Goal: Task Accomplishment & Management: Complete application form

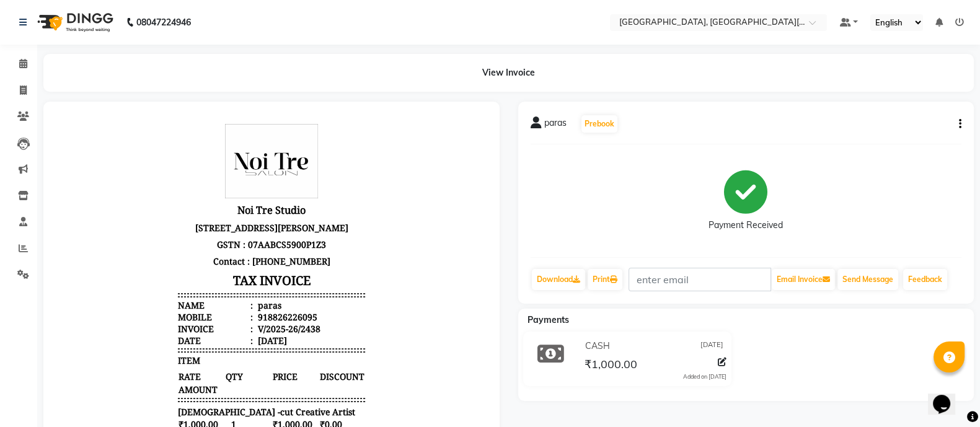
click at [873, 405] on div "paras Prebook Payment Received Download Print Email Invoice Send Message Feedba…" at bounding box center [746, 340] width 475 height 477
click at [12, 86] on span at bounding box center [23, 91] width 22 height 14
select select "service"
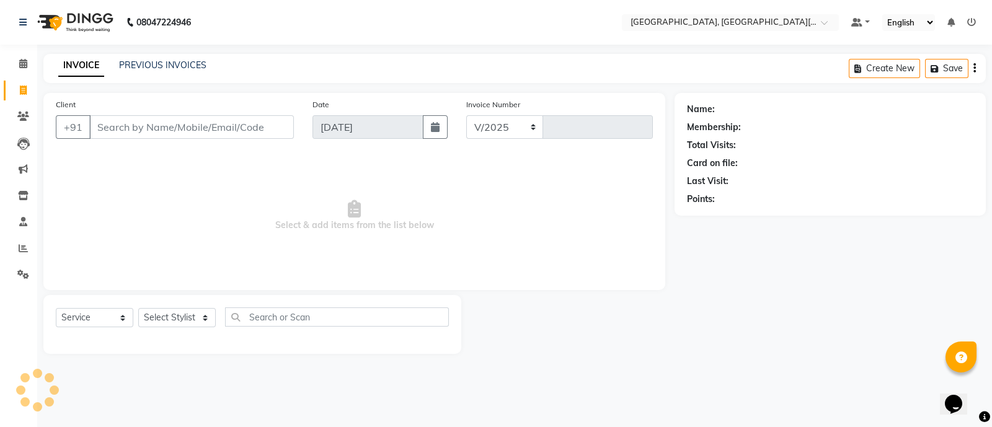
select select "4884"
type input "2439"
type input "8076530138"
click at [276, 125] on span "Add Client" at bounding box center [261, 127] width 49 height 12
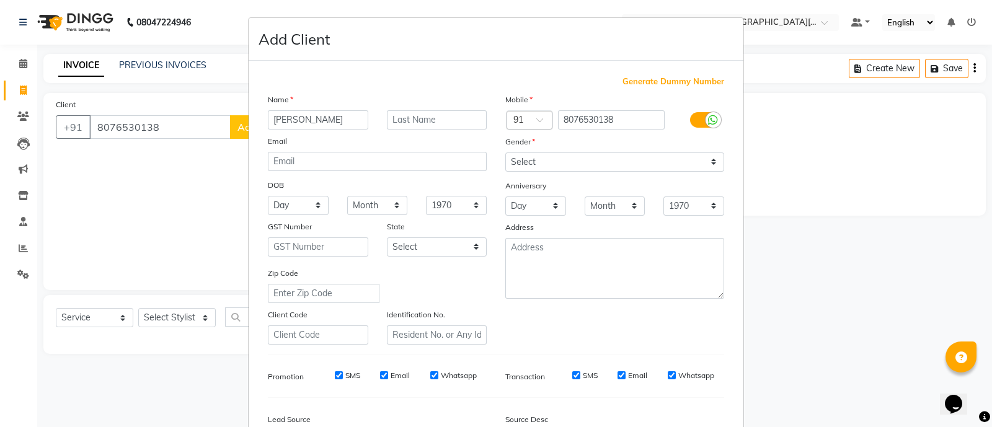
type input "[PERSON_NAME]"
click at [397, 164] on input "email" at bounding box center [377, 161] width 219 height 19
click at [542, 159] on select "Select [DEMOGRAPHIC_DATA] [DEMOGRAPHIC_DATA] Other Prefer Not To Say" at bounding box center [614, 161] width 219 height 19
select select "[DEMOGRAPHIC_DATA]"
click at [505, 153] on select "Select [DEMOGRAPHIC_DATA] [DEMOGRAPHIC_DATA] Other Prefer Not To Say" at bounding box center [614, 161] width 219 height 19
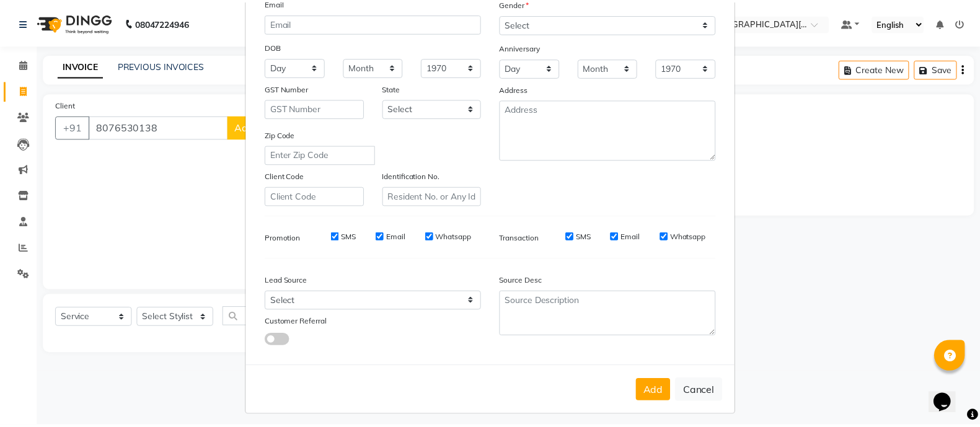
scroll to position [151, 0]
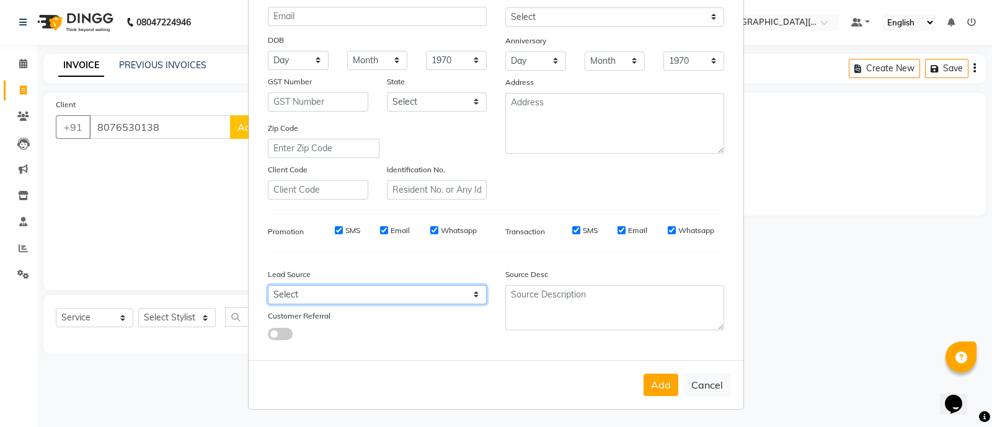
click at [369, 301] on select "Select Walk-in Referral Internet Friend Word of Mouth Advertisement Facebook Ju…" at bounding box center [377, 294] width 219 height 19
select select "32608"
click at [268, 285] on select "Select Walk-in Referral Internet Friend Word of Mouth Advertisement Facebook Ju…" at bounding box center [377, 294] width 219 height 19
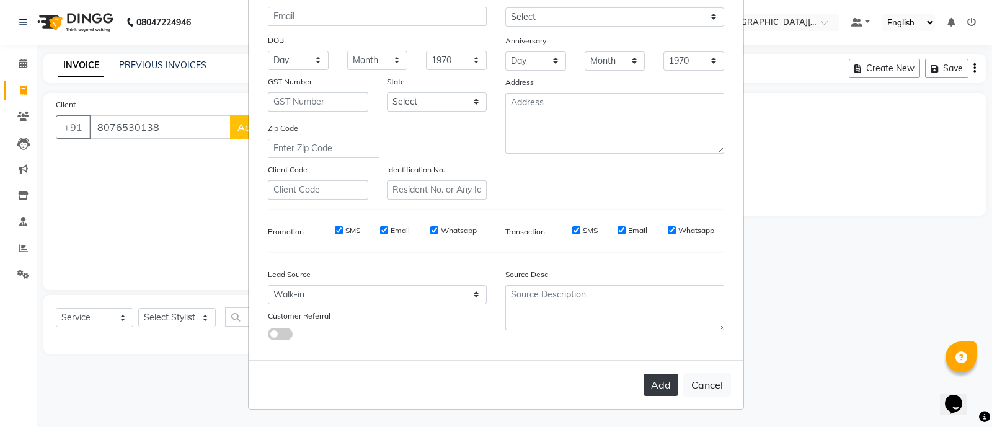
click at [655, 386] on button "Add" at bounding box center [660, 385] width 35 height 22
select select
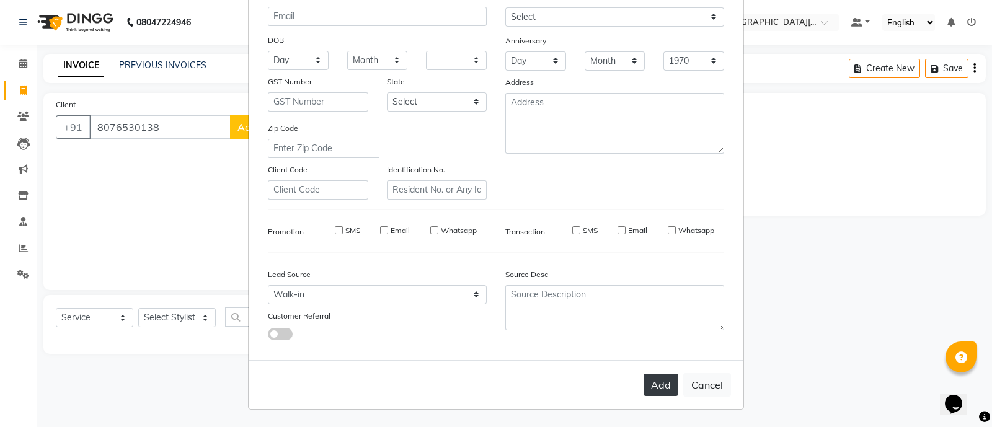
select select
checkbox input "false"
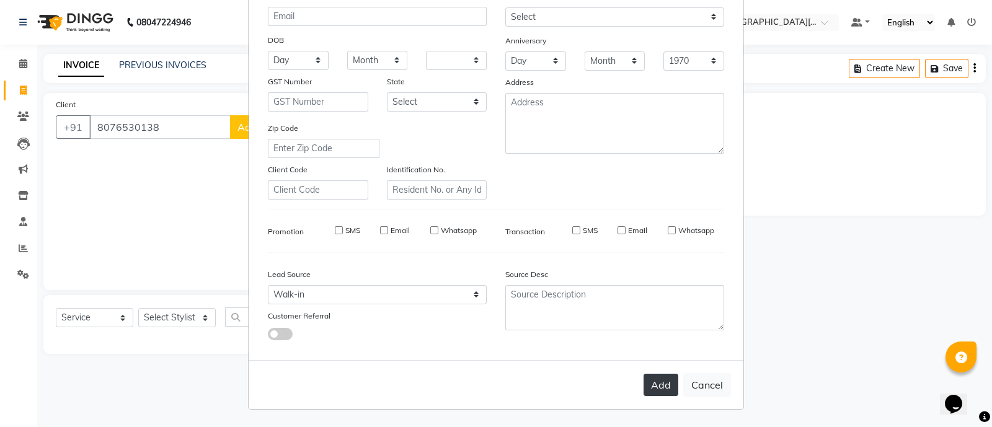
checkbox input "false"
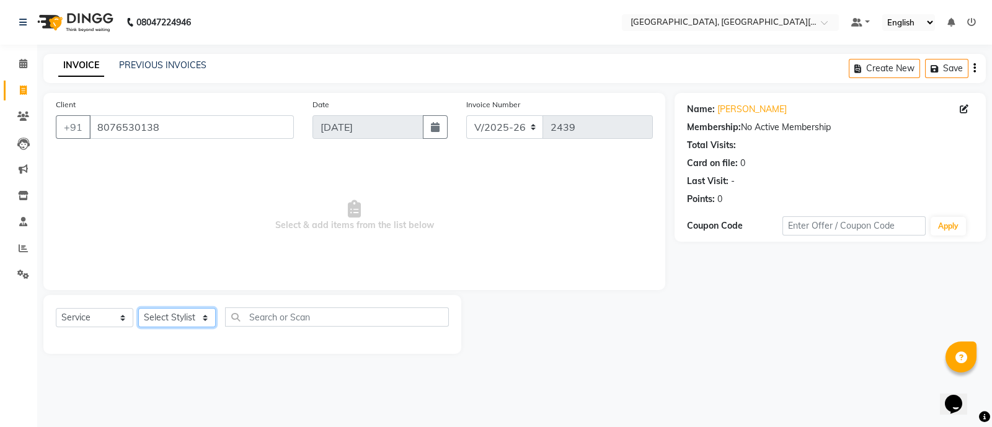
click at [177, 319] on select "Select Stylist [PERSON_NAME] [PERSON_NAME] GAURAV gulshan [PERSON_NAME] Manager…" at bounding box center [176, 317] width 77 height 19
click at [138, 309] on select "Select Stylist [PERSON_NAME] [PERSON_NAME] GAURAV gulshan [PERSON_NAME] Manager…" at bounding box center [176, 317] width 77 height 19
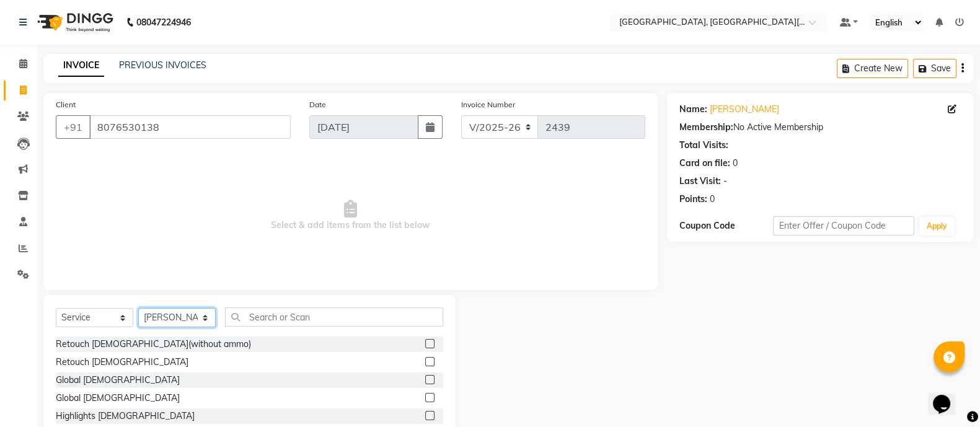
select select "29623"
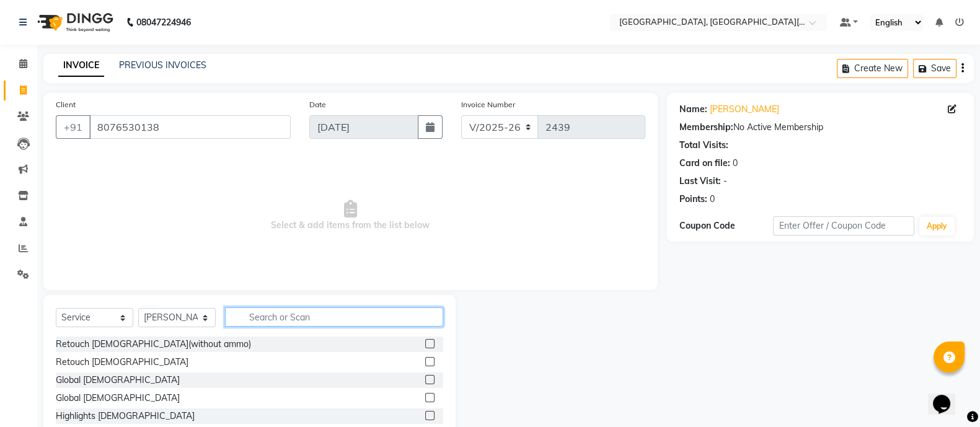
click at [256, 320] on input "text" at bounding box center [334, 316] width 218 height 19
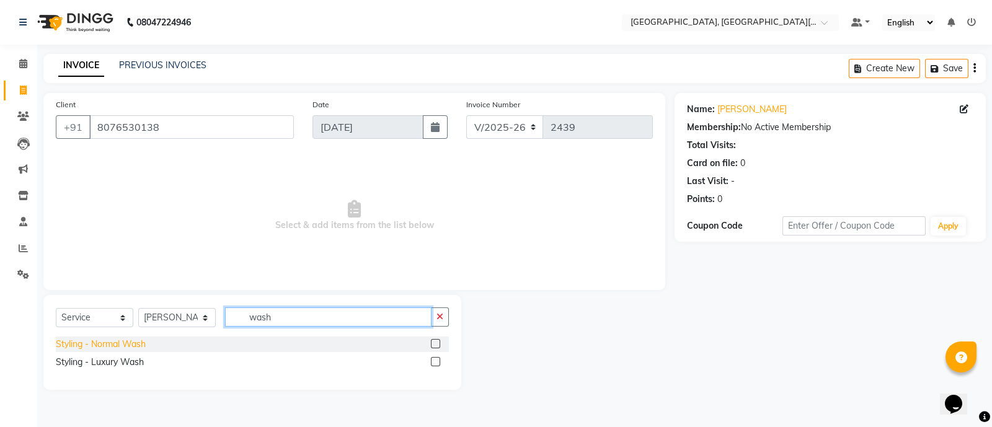
type input "wash"
click at [118, 340] on div "Styling - Normal Wash" at bounding box center [101, 344] width 90 height 13
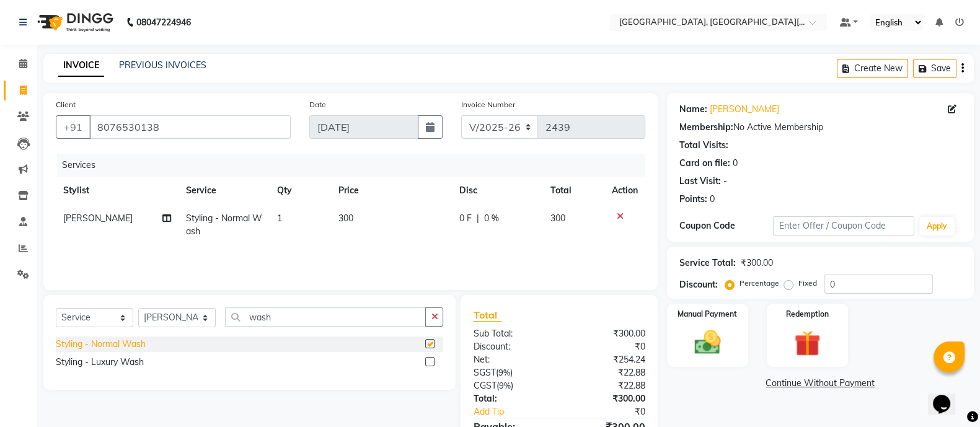
checkbox input "false"
click at [434, 320] on icon "button" at bounding box center [434, 316] width 7 height 9
type input "low"
click at [106, 339] on div "Styling - Blow Dry" at bounding box center [92, 344] width 72 height 13
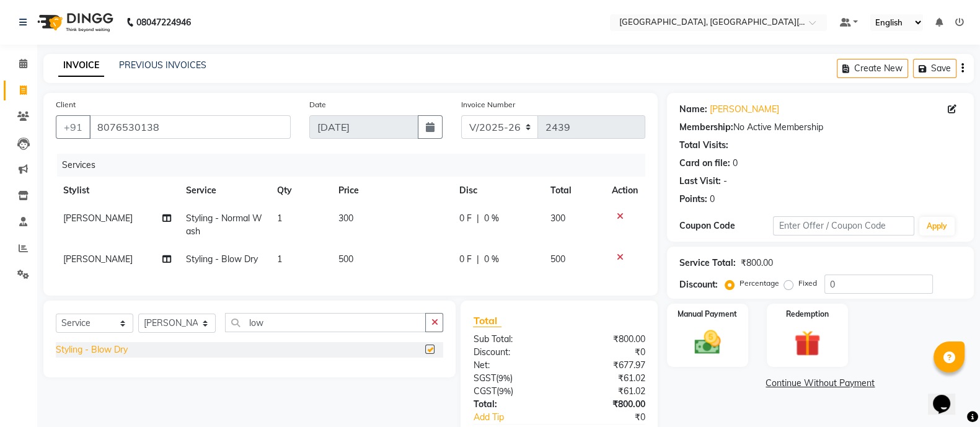
checkbox input "false"
click at [694, 353] on img at bounding box center [708, 342] width 44 height 31
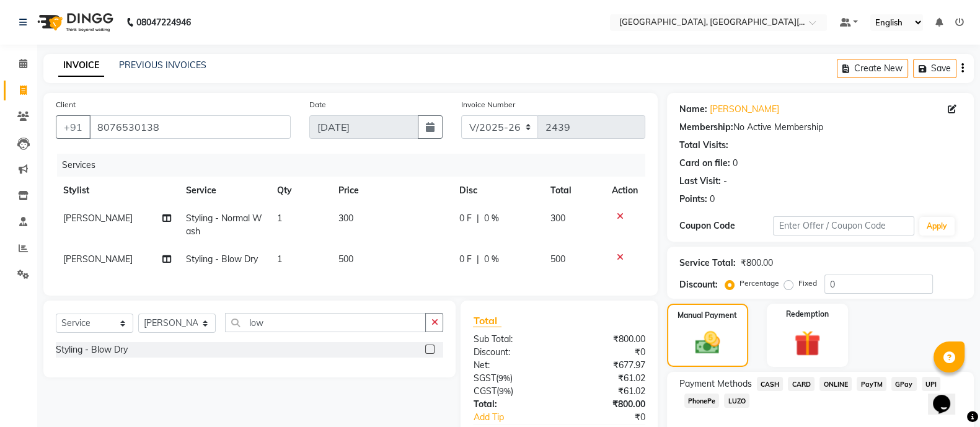
click at [759, 386] on span "CASH" at bounding box center [770, 384] width 27 height 14
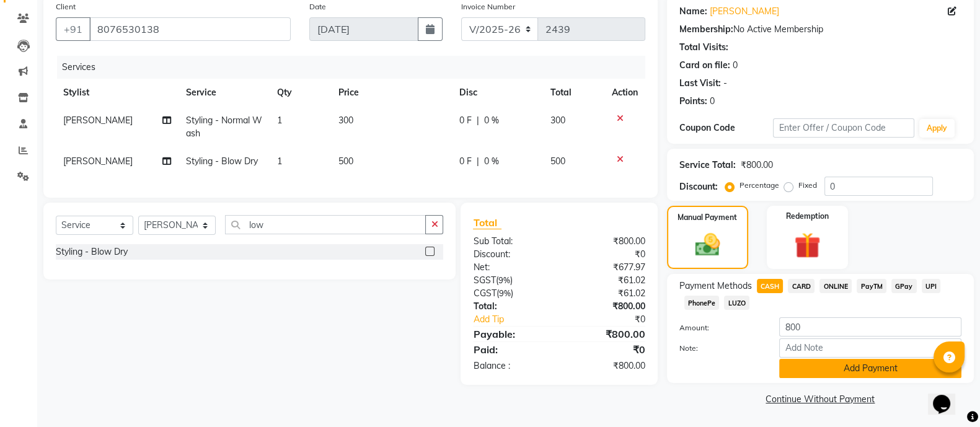
click at [803, 367] on button "Add Payment" at bounding box center [870, 368] width 182 height 19
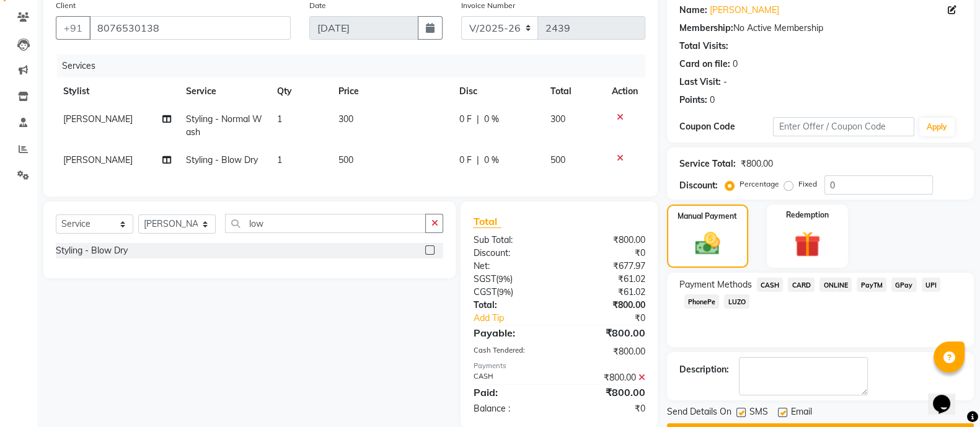
scroll to position [133, 0]
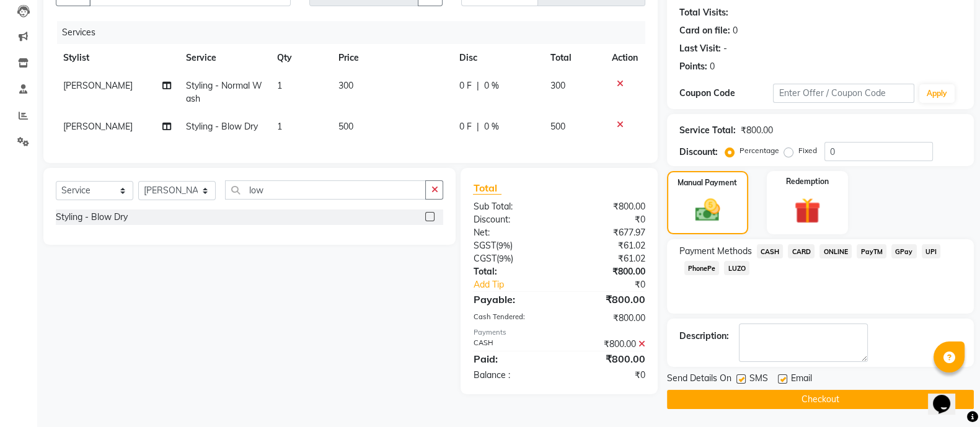
click at [849, 404] on button "Checkout" at bounding box center [820, 399] width 307 height 19
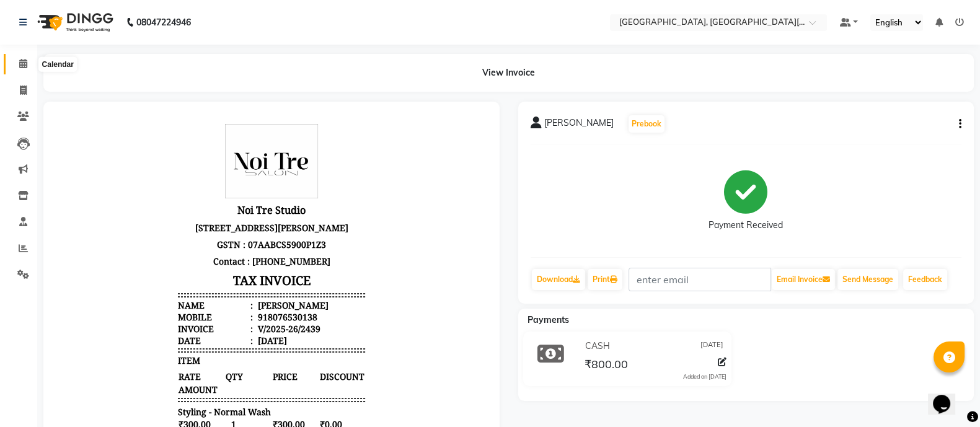
click at [22, 69] on span at bounding box center [23, 64] width 22 height 14
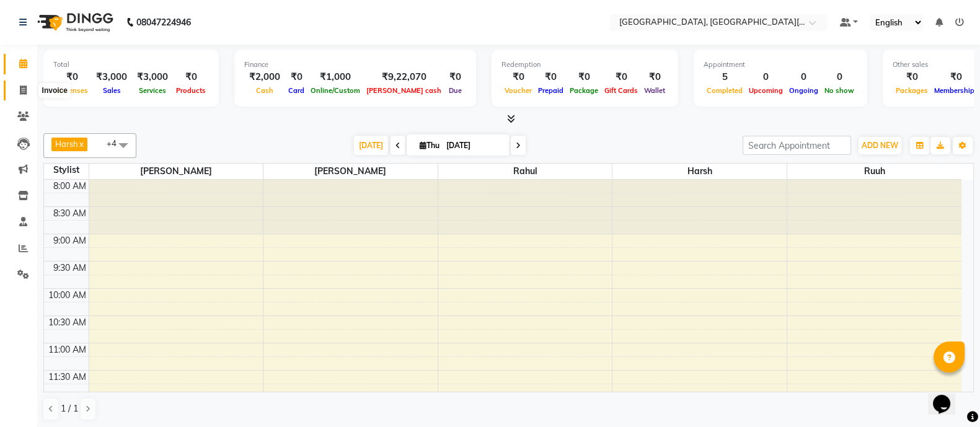
click at [22, 88] on icon at bounding box center [23, 90] width 7 height 9
select select "service"
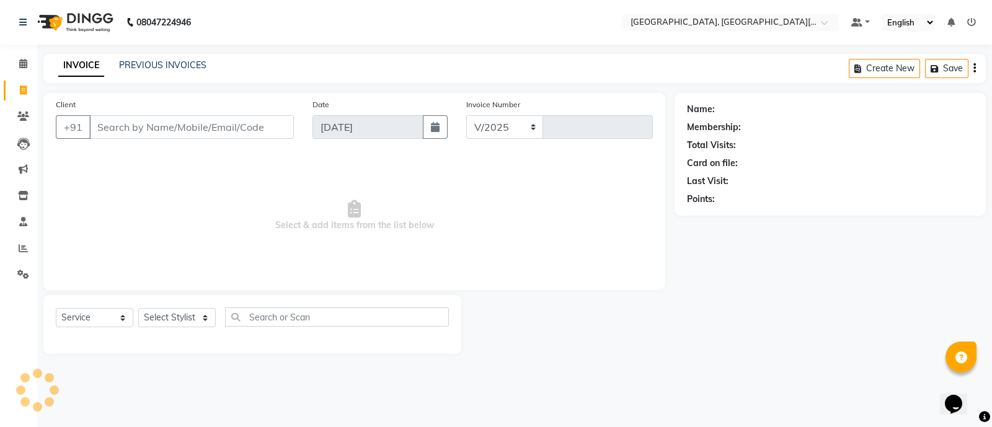
select select "4884"
type input "2440"
click at [164, 62] on link "PREVIOUS INVOICES" at bounding box center [162, 65] width 87 height 11
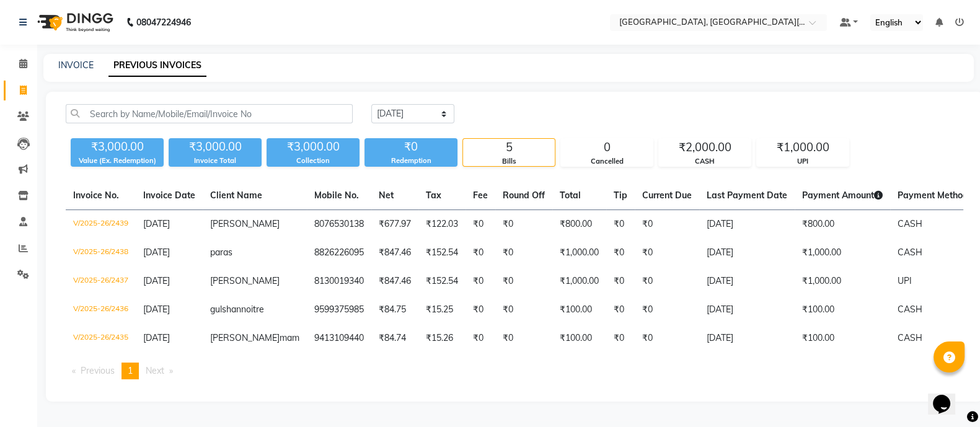
scroll to position [30, 0]
click at [1, 77] on li "Invoice" at bounding box center [18, 90] width 37 height 27
click at [29, 84] on span at bounding box center [23, 91] width 22 height 14
select select "service"
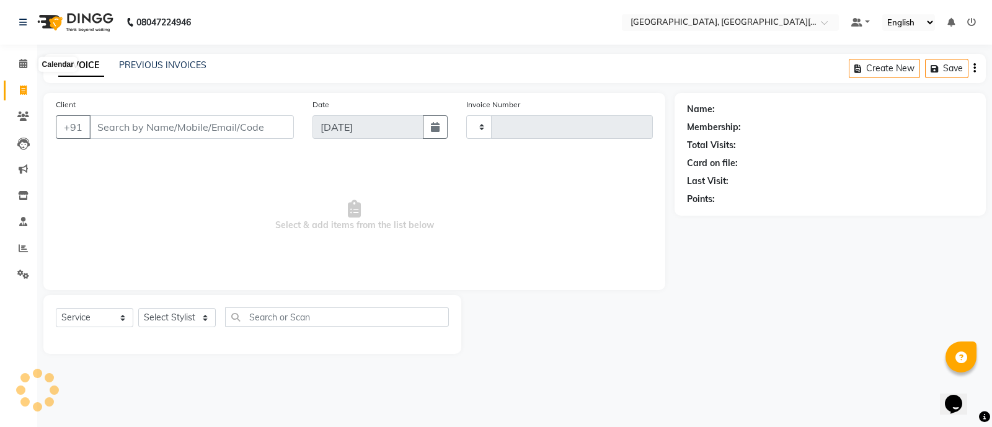
type input "2440"
select select "4884"
click at [134, 209] on span "Select & add items from the list below" at bounding box center [354, 216] width 597 height 124
click at [207, 131] on input "Client" at bounding box center [191, 127] width 205 height 24
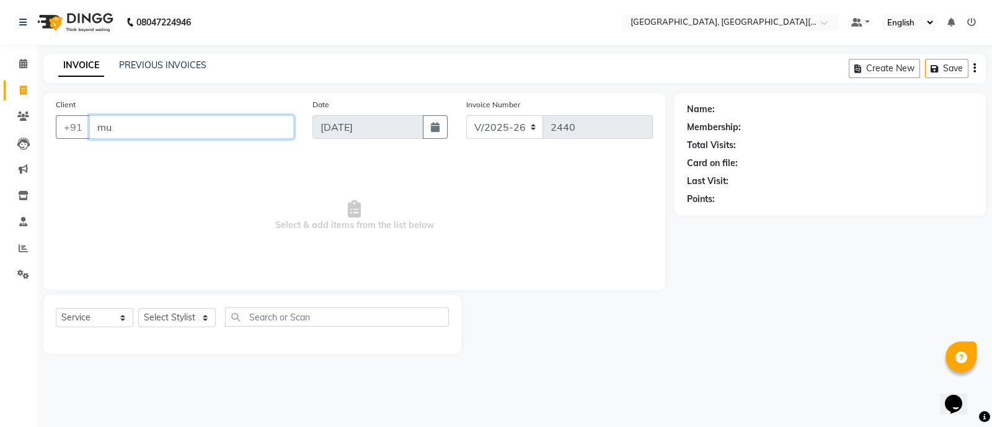
type input "m"
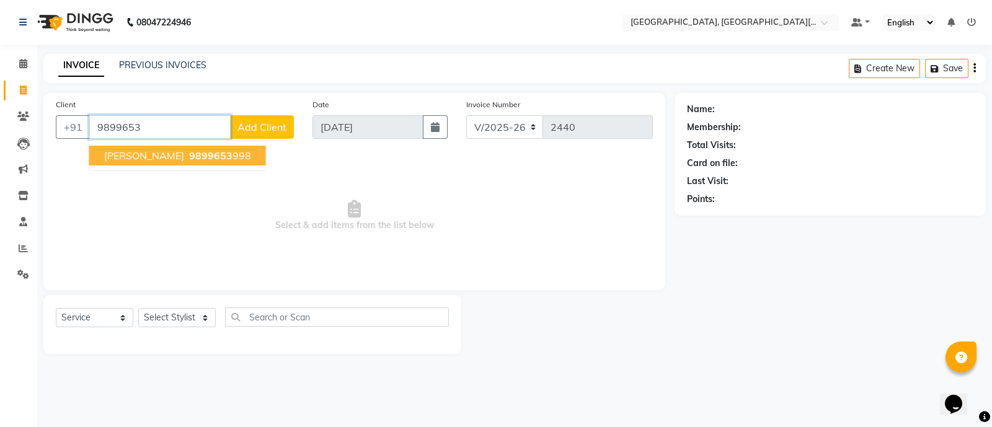
click at [152, 163] on button "[PERSON_NAME] 9899653 998" at bounding box center [177, 156] width 177 height 20
type input "9899653998"
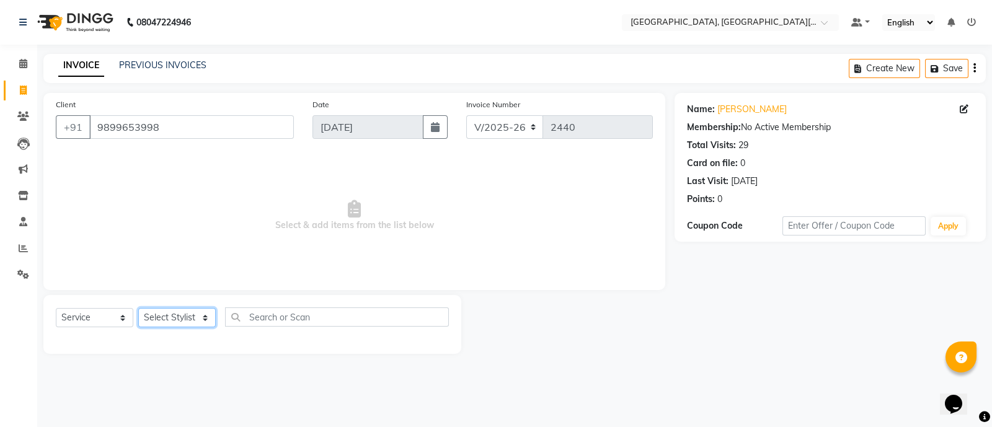
click at [183, 314] on select "Select Stylist [PERSON_NAME] [PERSON_NAME] GAURAV gulshan [PERSON_NAME] Manager…" at bounding box center [176, 317] width 77 height 19
select select "29623"
click at [138, 309] on select "Select Stylist [PERSON_NAME] [PERSON_NAME] GAURAV gulshan [PERSON_NAME] Manager…" at bounding box center [176, 317] width 77 height 19
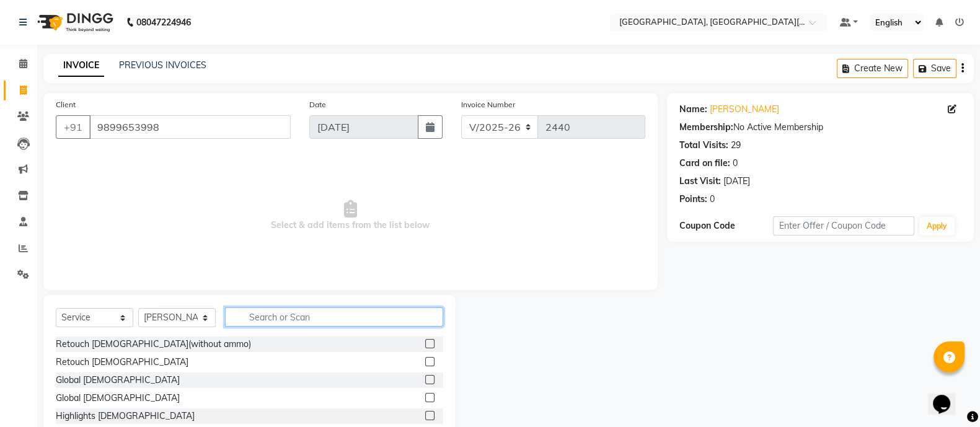
click at [276, 316] on input "text" at bounding box center [334, 316] width 218 height 19
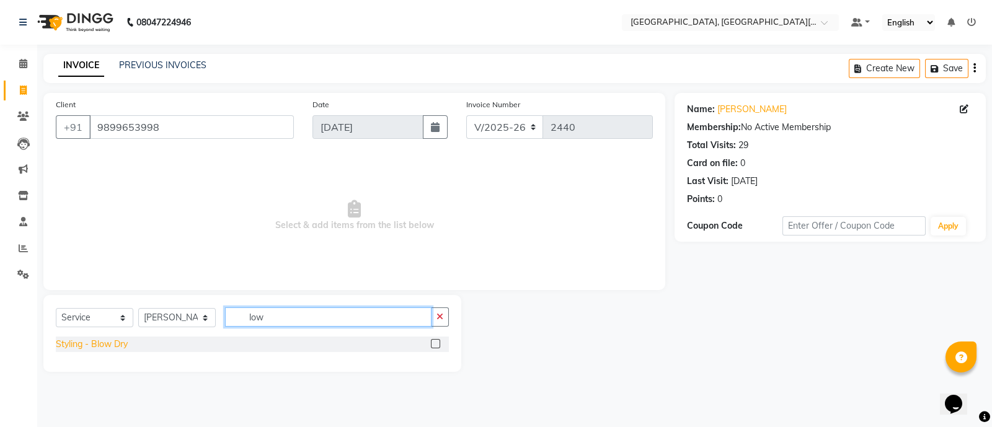
type input "low"
click at [85, 348] on div "Styling - Blow Dry" at bounding box center [92, 344] width 72 height 13
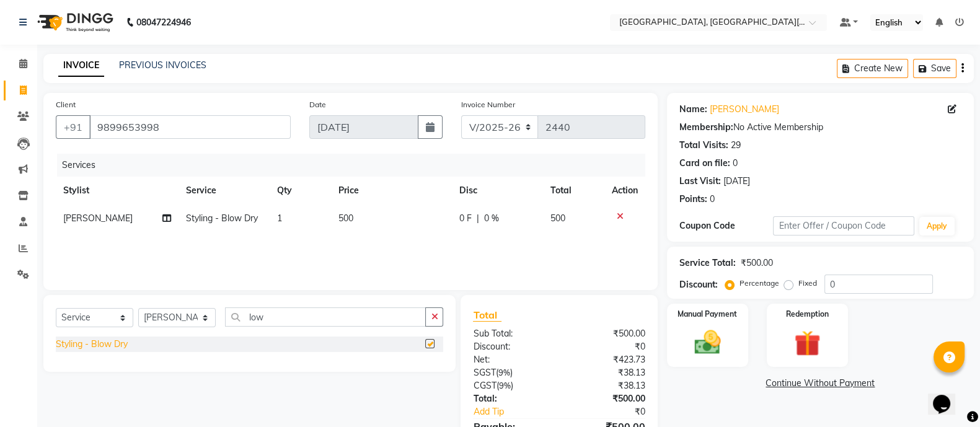
checkbox input "false"
click at [226, 124] on input "9899653998" at bounding box center [189, 127] width 201 height 24
click at [441, 319] on button "button" at bounding box center [434, 316] width 18 height 19
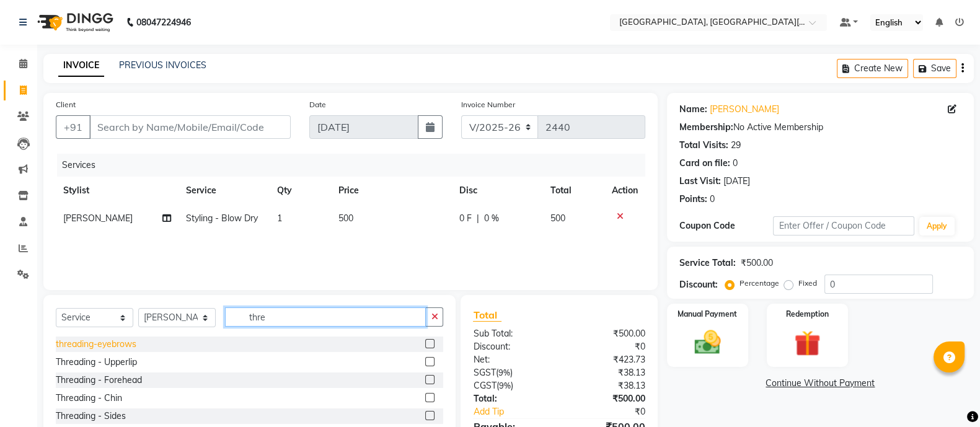
type input "thre"
click at [109, 346] on div "threading-eyebrows" at bounding box center [96, 344] width 81 height 13
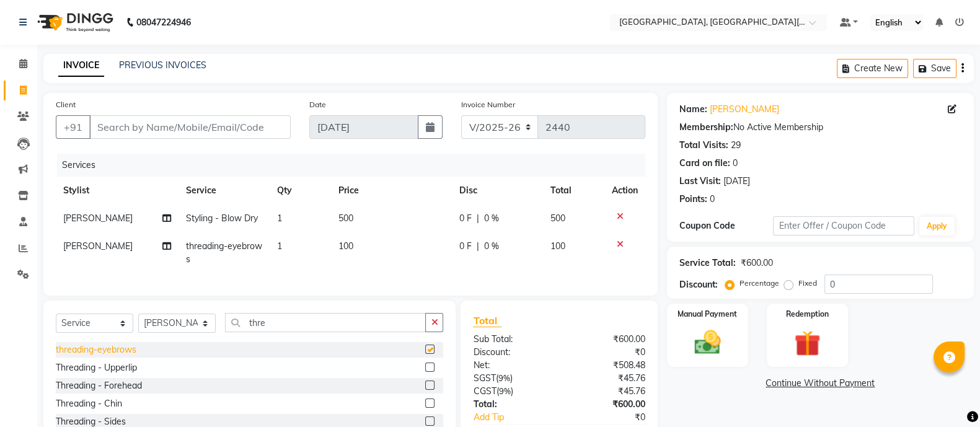
checkbox input "false"
click at [136, 125] on input "Client" at bounding box center [189, 127] width 201 height 24
click at [73, 244] on span "[PERSON_NAME]" at bounding box center [97, 246] width 69 height 11
select select "29623"
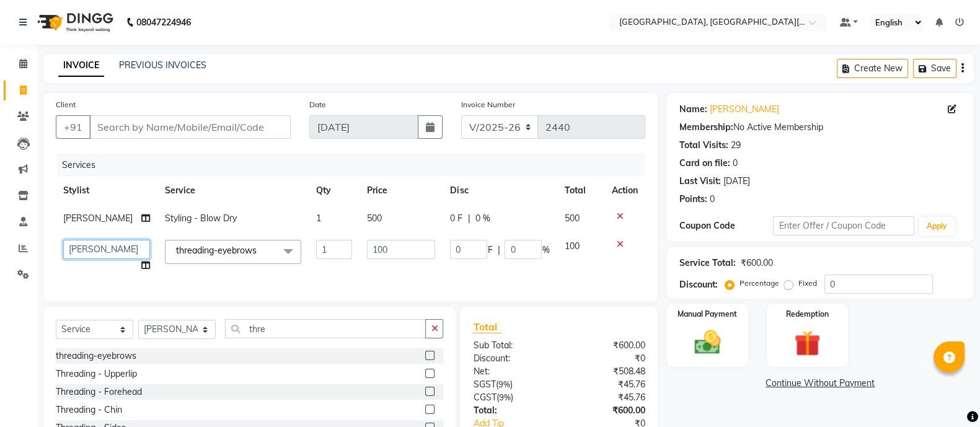
click at [92, 250] on select "[PERSON_NAME] [PERSON_NAME] GAURAV gulshan [PERSON_NAME] Manager [PERSON_NAME] …" at bounding box center [106, 249] width 87 height 19
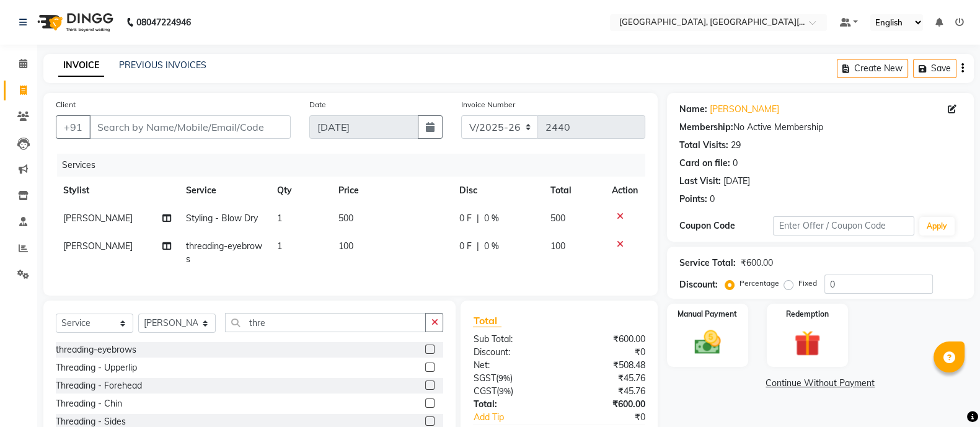
click at [77, 244] on span "[PERSON_NAME]" at bounding box center [97, 246] width 69 height 11
select select "29623"
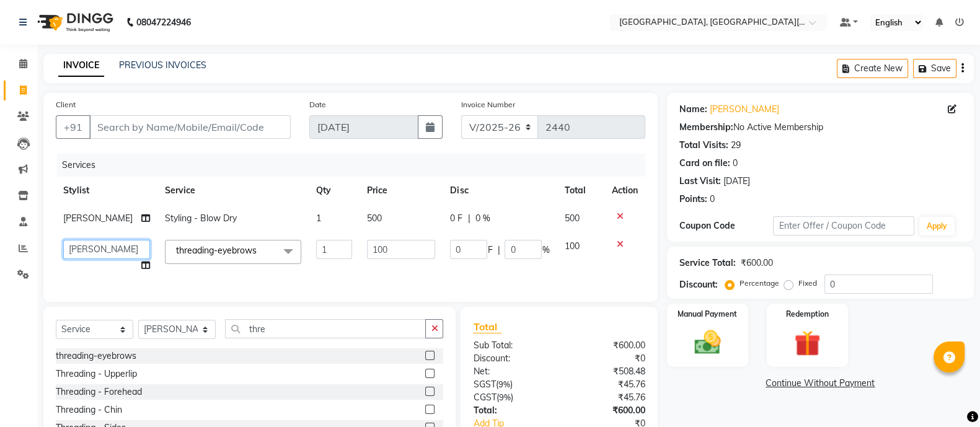
click at [110, 255] on select "[PERSON_NAME] [PERSON_NAME] GAURAV gulshan [PERSON_NAME] Manager [PERSON_NAME] …" at bounding box center [106, 249] width 87 height 19
select select "89451"
click at [683, 347] on div "Manual Payment" at bounding box center [707, 336] width 85 height 66
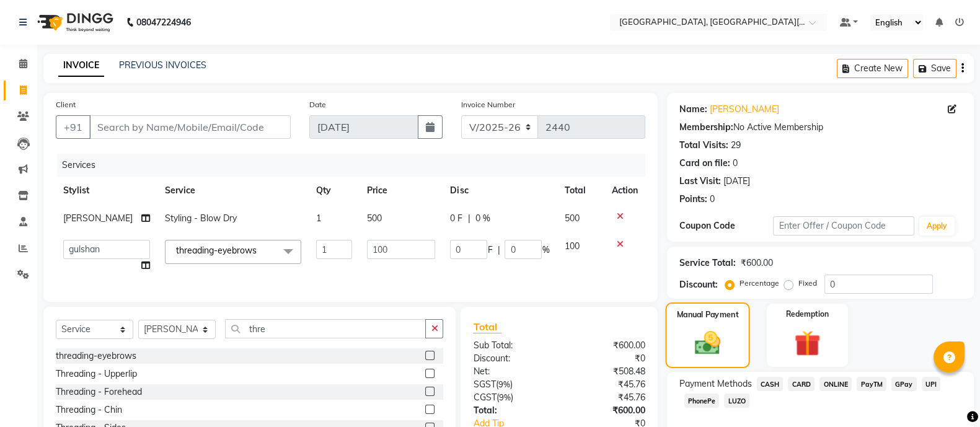
click at [697, 317] on label "Manual Payment" at bounding box center [707, 315] width 62 height 12
click at [198, 128] on input "Client" at bounding box center [189, 127] width 201 height 24
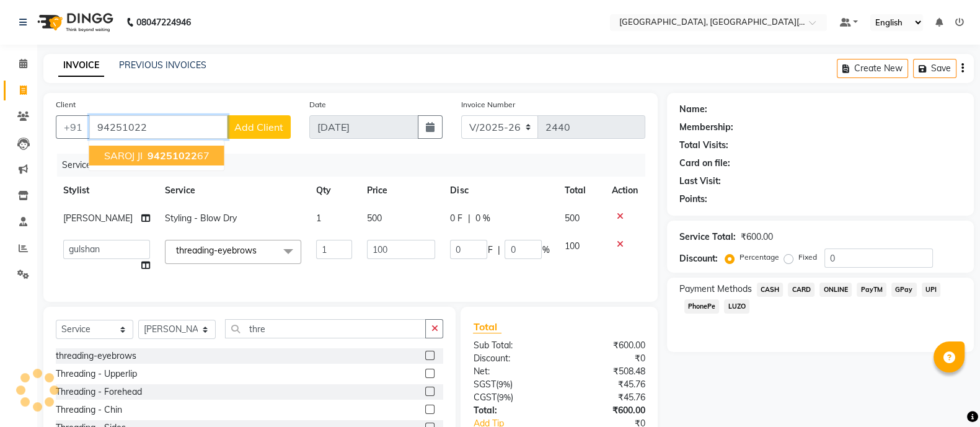
click at [138, 162] on button "SAROJ JI 94251022 67" at bounding box center [156, 156] width 135 height 20
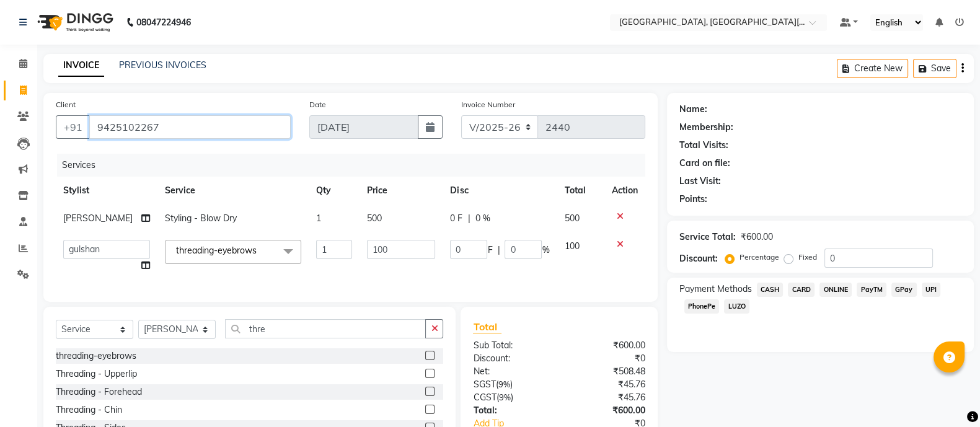
type input "9425102267"
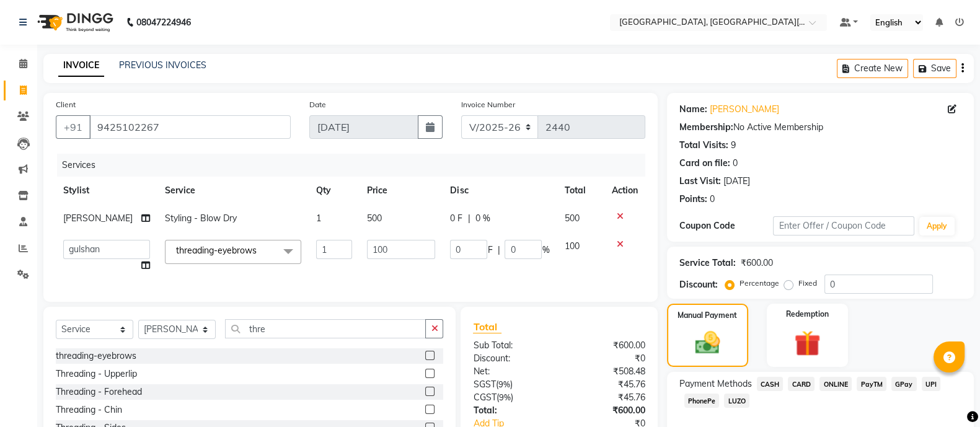
click at [936, 383] on span "UPI" at bounding box center [931, 384] width 19 height 14
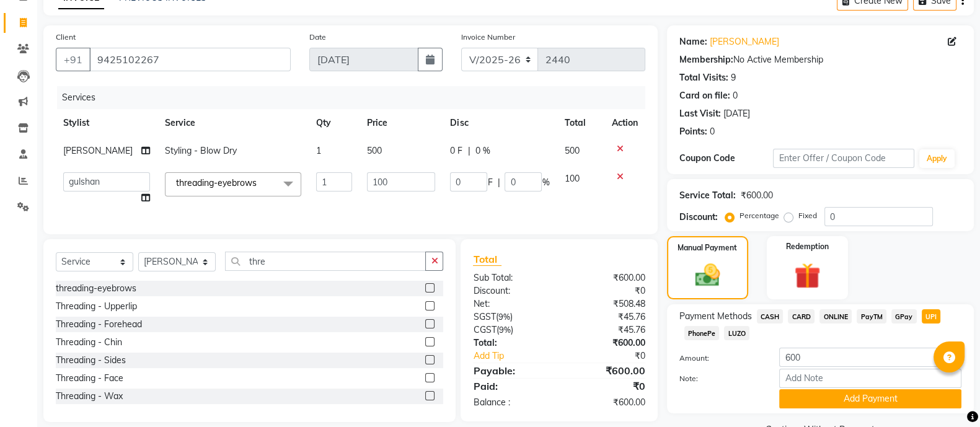
scroll to position [99, 0]
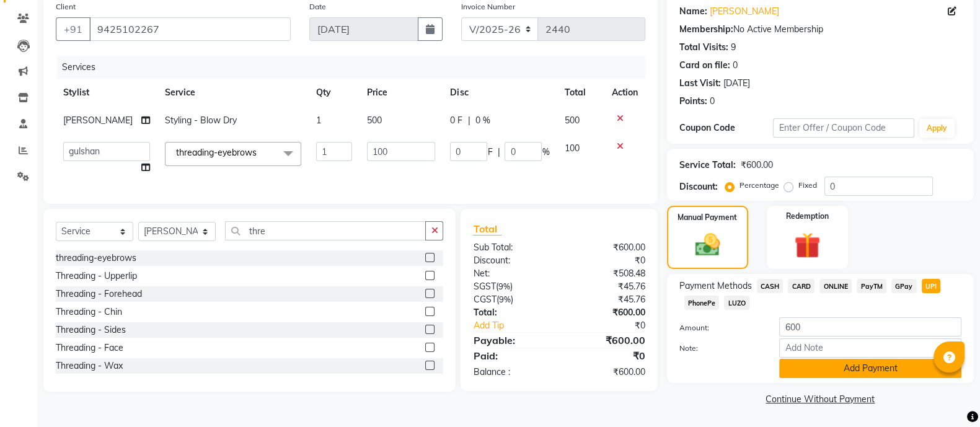
click at [800, 370] on button "Add Payment" at bounding box center [870, 368] width 182 height 19
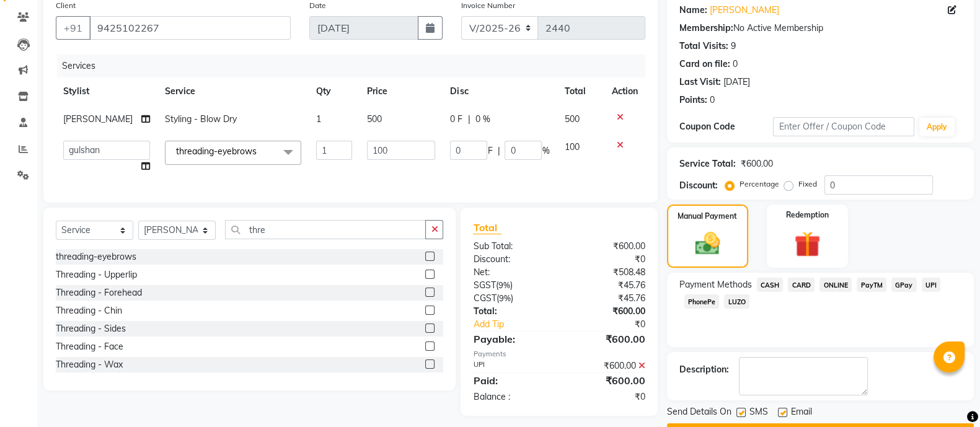
click at [877, 423] on button "Checkout" at bounding box center [820, 432] width 307 height 19
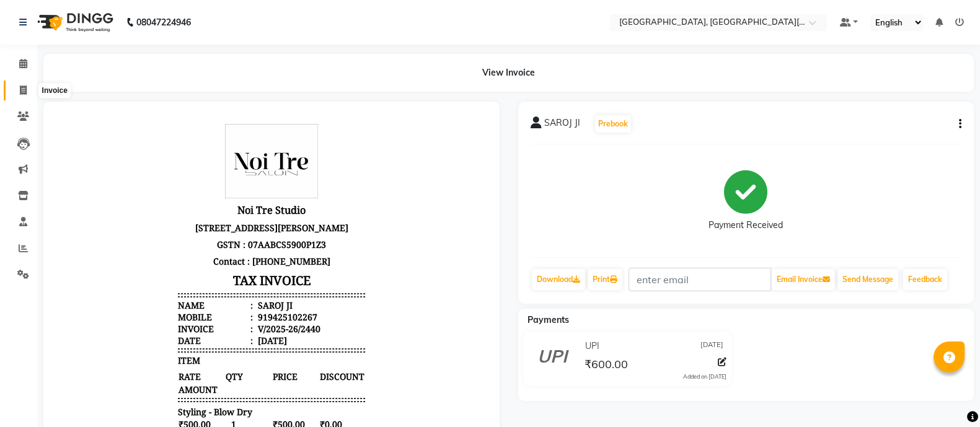
drag, startPoint x: 24, startPoint y: 92, endPoint x: 0, endPoint y: 408, distance: 317.1
click at [24, 92] on icon at bounding box center [23, 90] width 7 height 9
select select "service"
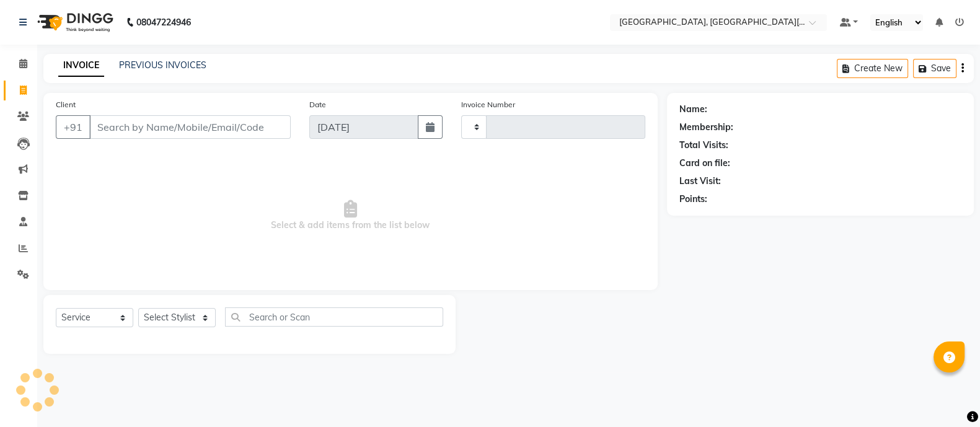
type input "2441"
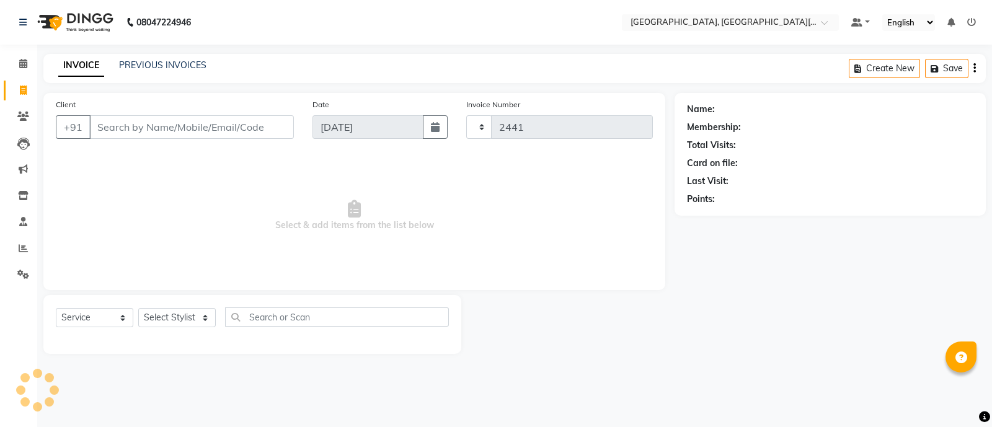
select select "4884"
